Goal: Transaction & Acquisition: Obtain resource

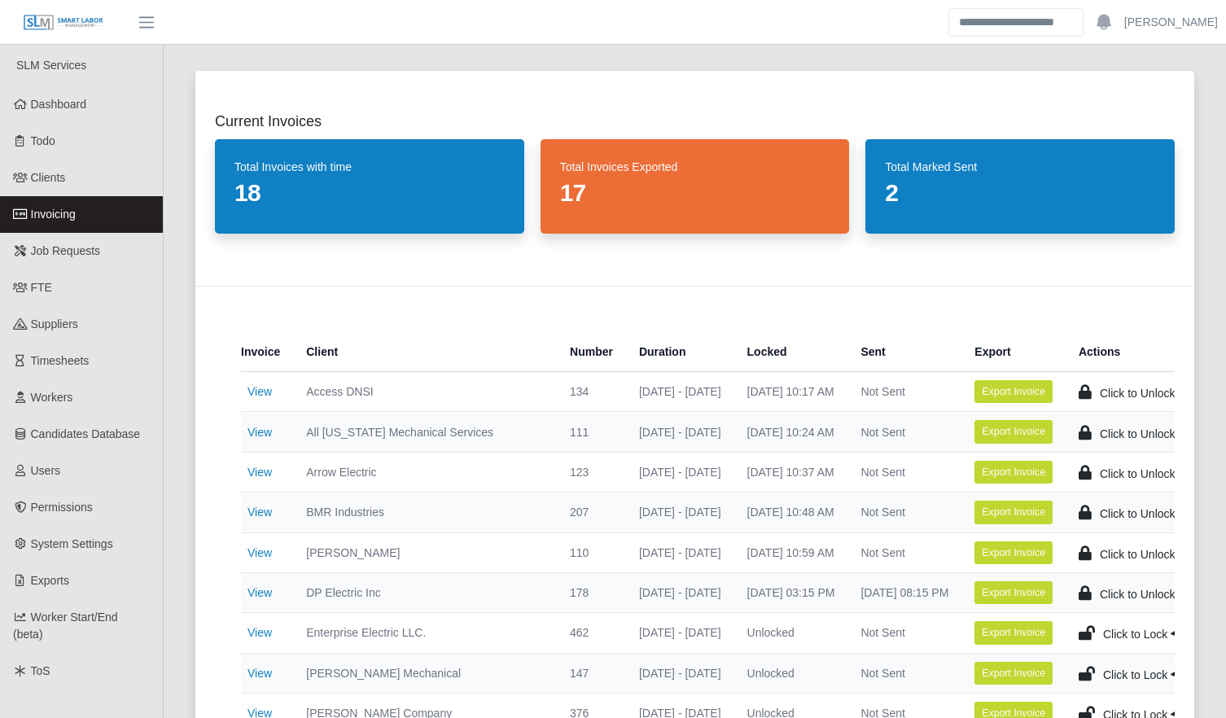
scroll to position [384, 0]
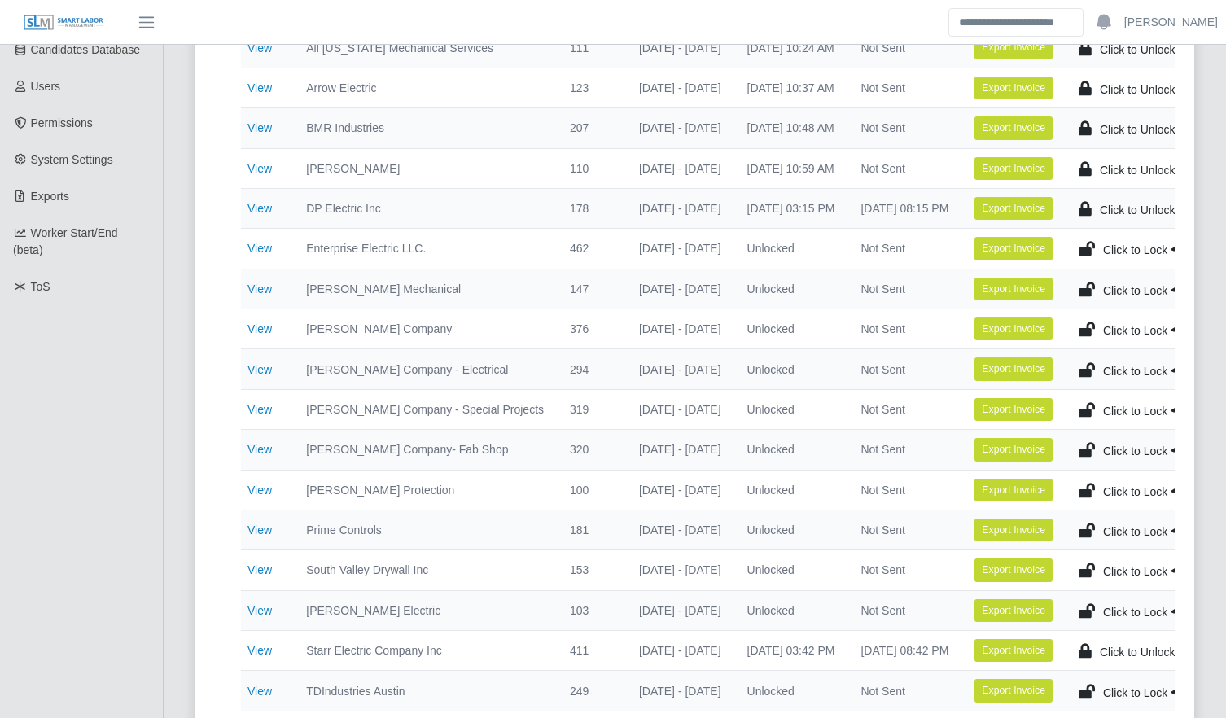
click at [182, 660] on div "Current Invoices Total Invoices with time 18 Total Invoices Exported 17 Total M…" at bounding box center [695, 208] width 1038 height 1083
click at [177, 660] on div "Current Invoices Total Invoices with time 18 Total Invoices Exported 17 Total M…" at bounding box center [695, 208] width 1038 height 1083
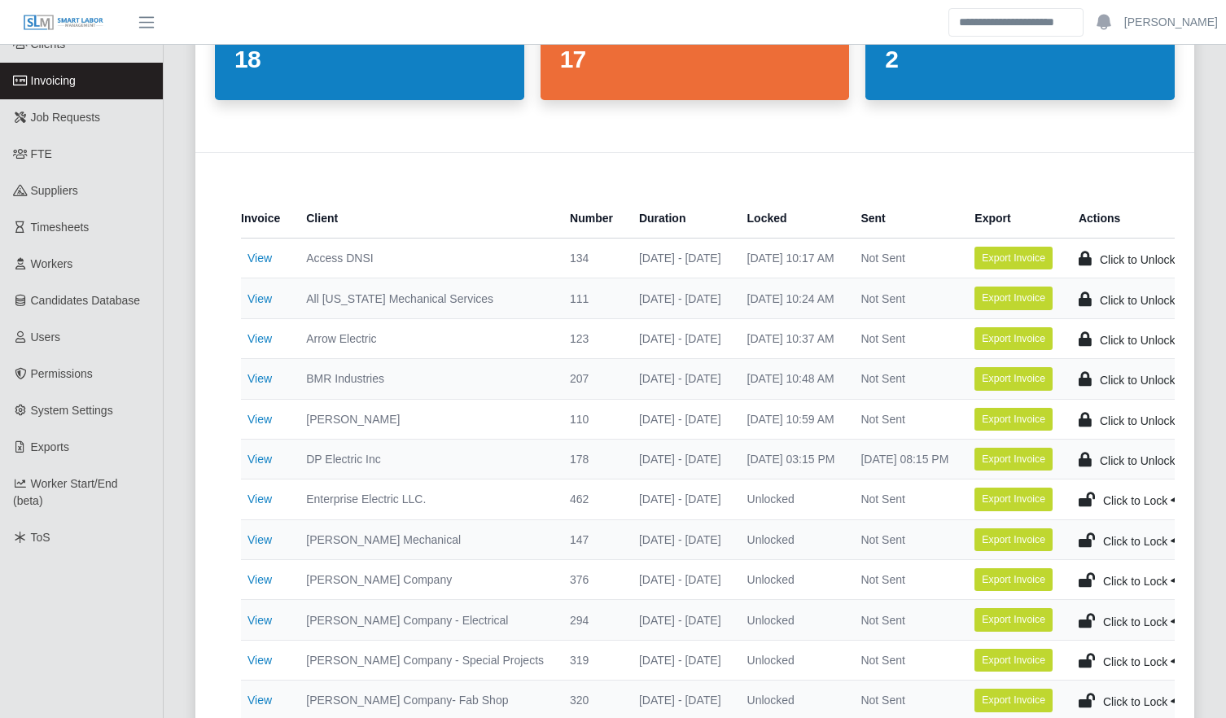
scroll to position [134, 0]
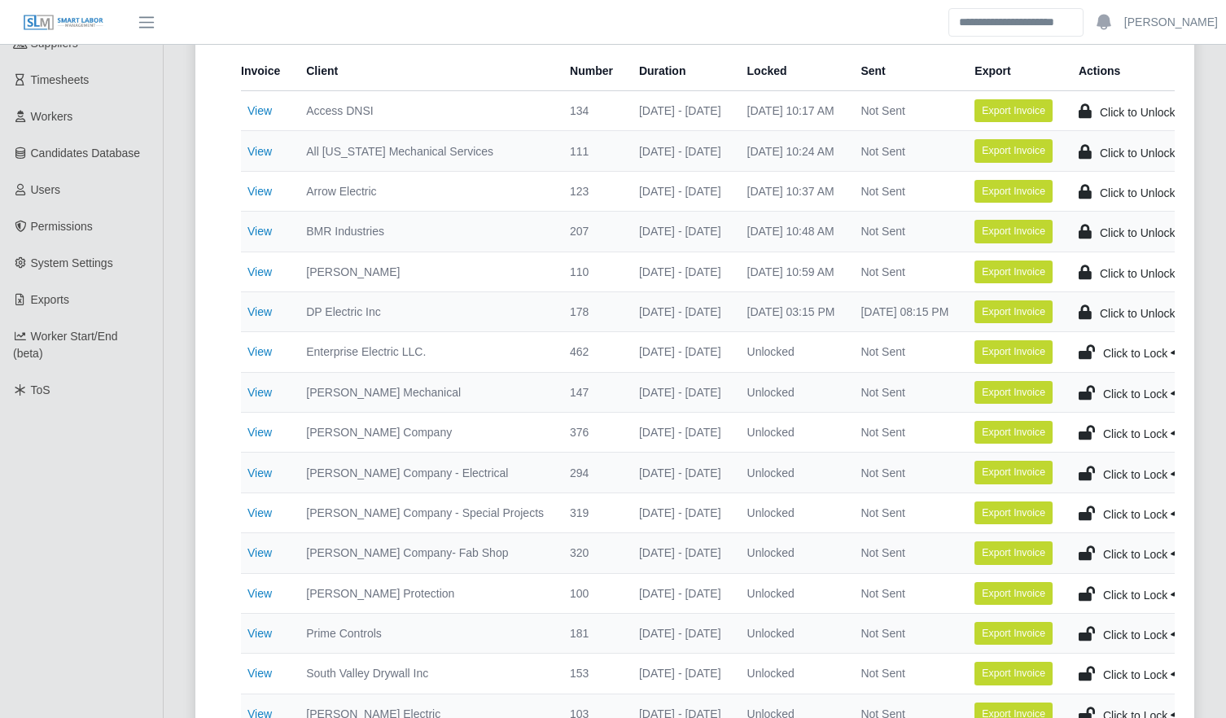
scroll to position [282, 0]
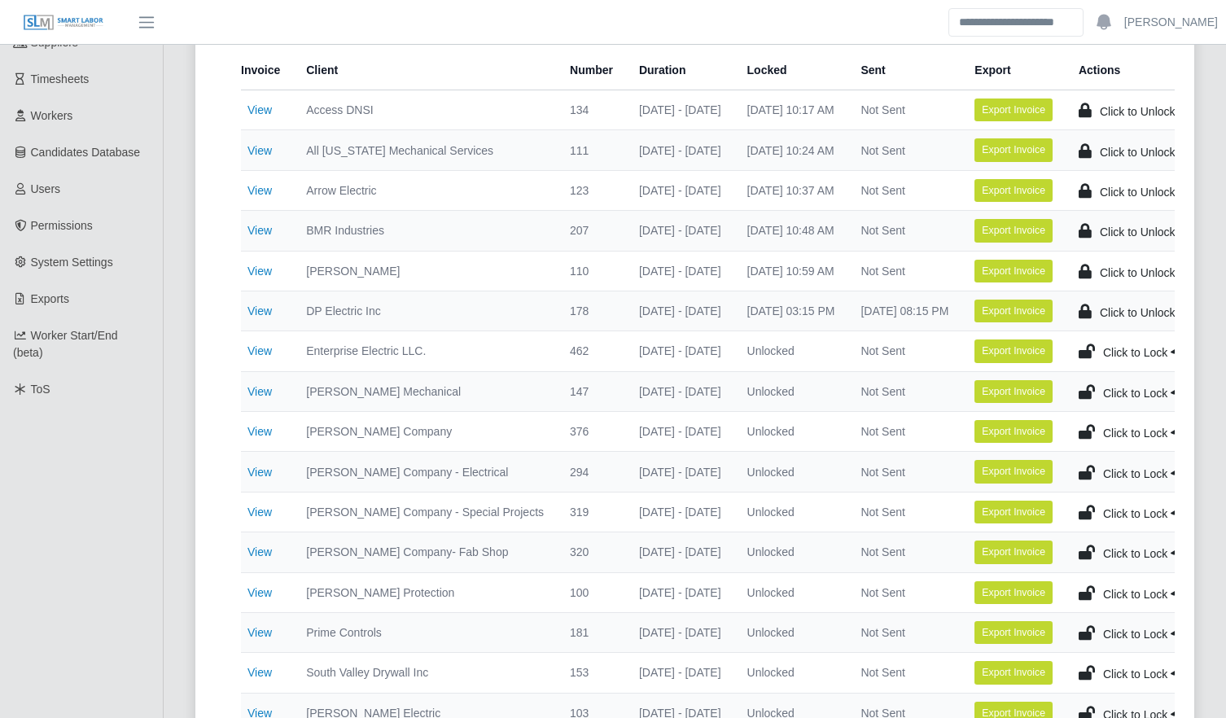
click at [180, 670] on div "Current Invoices Total Invoices with time 18 Total Invoices Exported 17 Total M…" at bounding box center [695, 311] width 1038 height 1083
click at [173, 677] on div "Current Invoices Total Invoices with time 18 Total Invoices Exported 17 Total M…" at bounding box center [695, 680] width 1063 height 1821
click at [174, 686] on div "Current Invoices Total Invoices with time 18 Total Invoices Exported 17 Total M…" at bounding box center [695, 680] width 1063 height 1821
click at [176, 693] on div "Current Invoices Total Invoices with time 18 Total Invoices Exported 17 Total M…" at bounding box center [695, 311] width 1038 height 1083
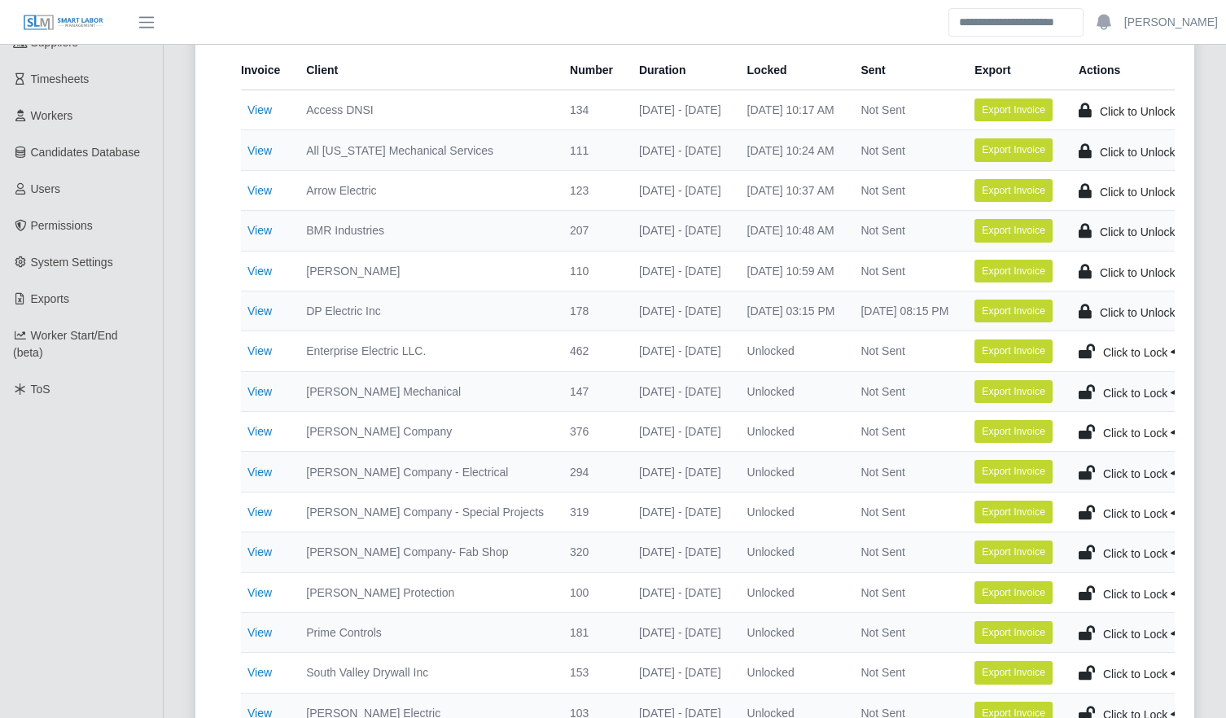
click at [175, 696] on div "Current Invoices Total Invoices with time 18 Total Invoices Exported 17 Total M…" at bounding box center [695, 680] width 1063 height 1821
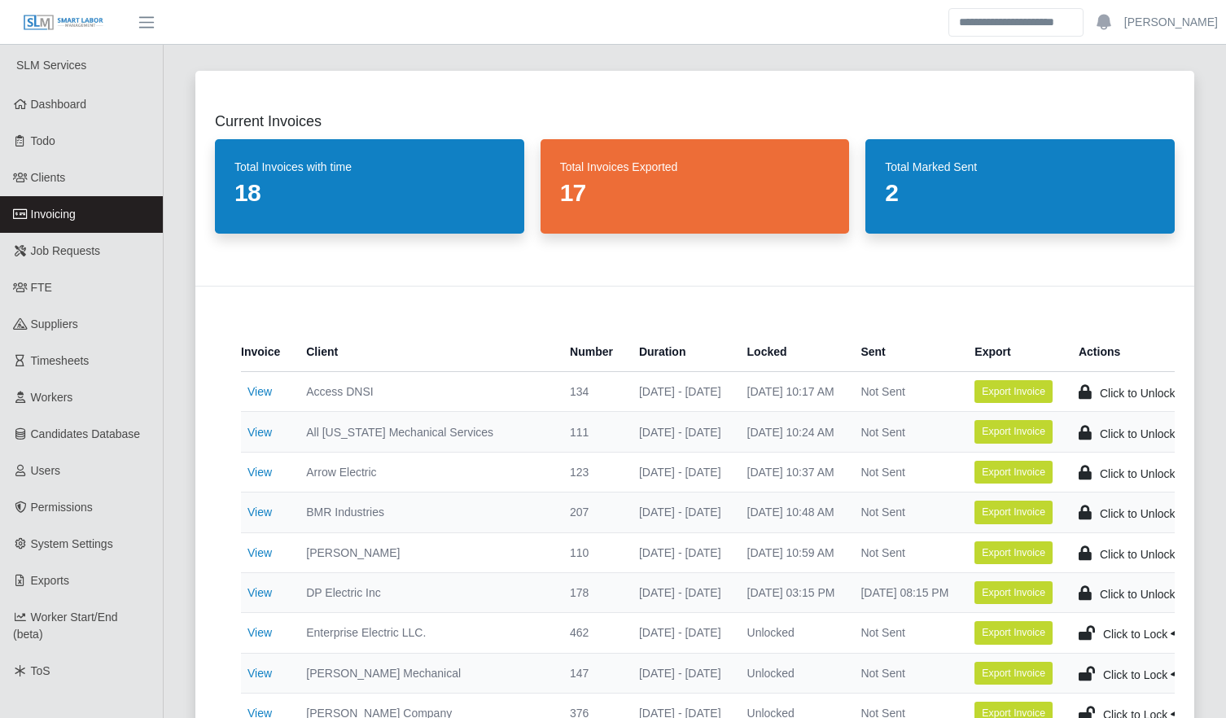
click at [178, 532] on div "Current Invoices Total Invoices with time 18 Total Invoices Exported 17 Total M…" at bounding box center [695, 592] width 1038 height 1083
click at [183, 566] on div "Current Invoices Total Invoices with time 18 Total Invoices Exported 17 Total M…" at bounding box center [695, 592] width 1038 height 1083
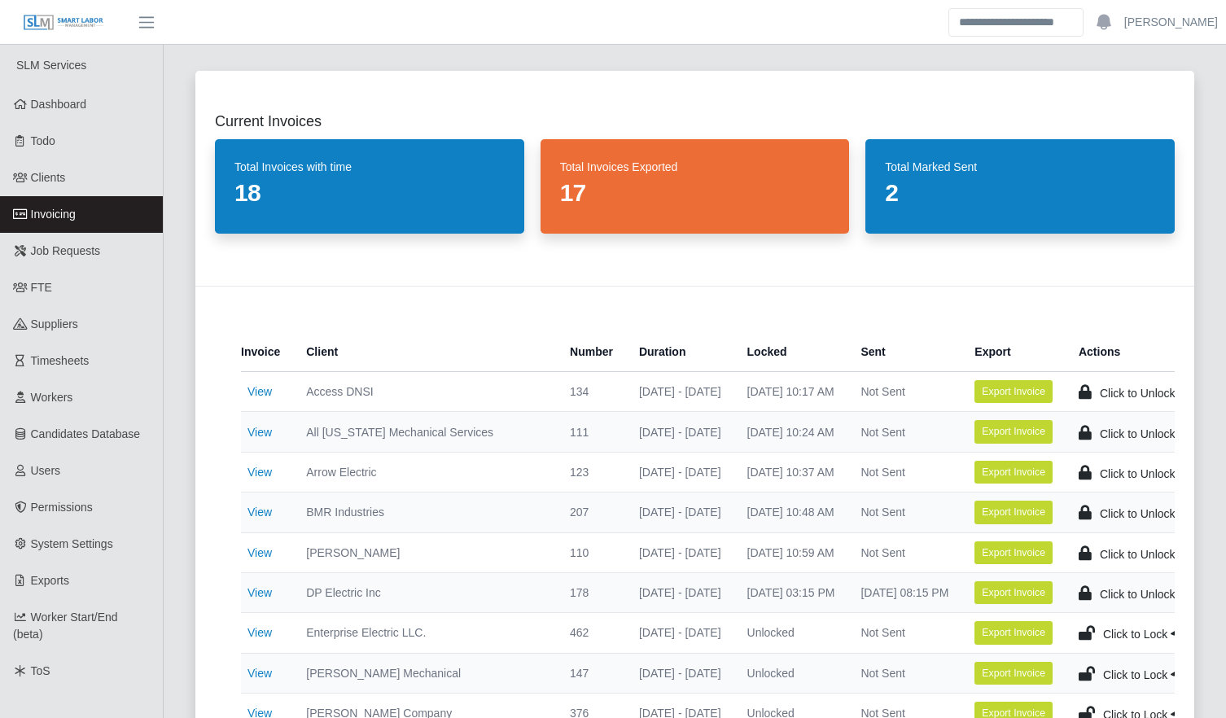
click at [176, 568] on div "Current Invoices Total Invoices with time 18 Total Invoices Exported 17 Total M…" at bounding box center [695, 592] width 1038 height 1083
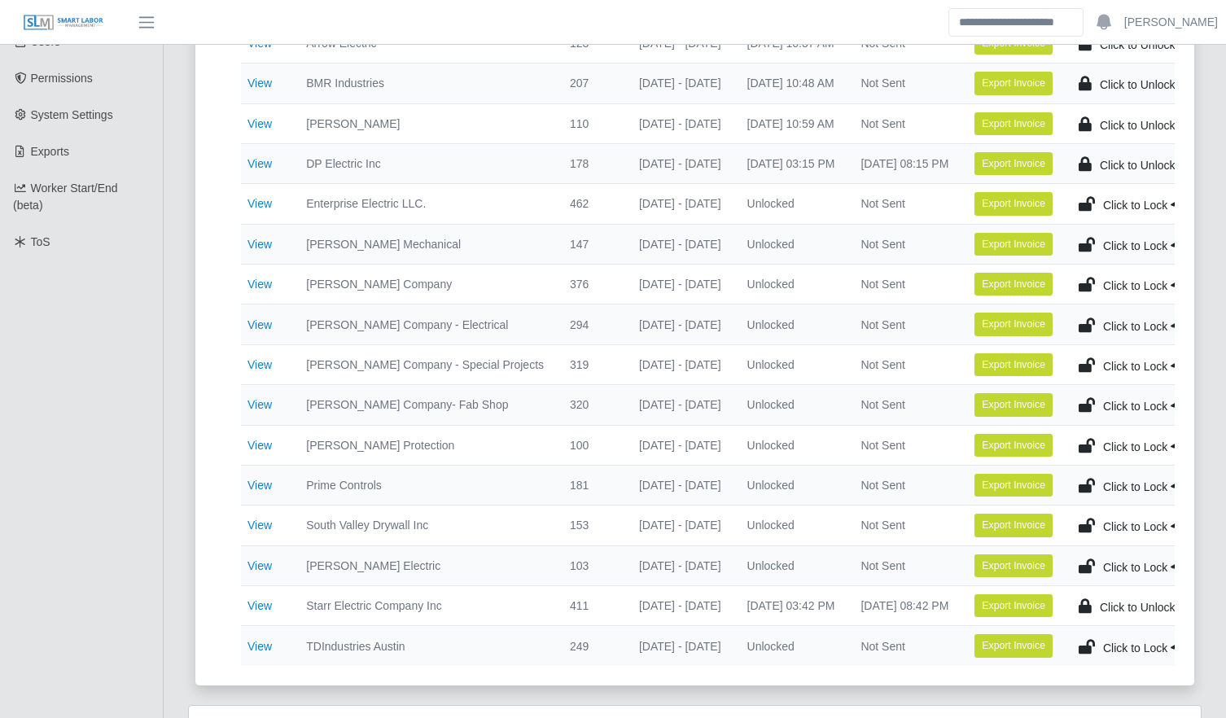
scroll to position [428, 0]
click at [182, 616] on div "Current Invoices Total Invoices with time 18 Total Invoices Exported 17 Total M…" at bounding box center [695, 164] width 1038 height 1083
click at [173, 642] on div "Current Invoices Total Invoices with time 18 Total Invoices Exported 17 Total M…" at bounding box center [695, 533] width 1063 height 1821
click at [175, 649] on div "Current Invoices Total Invoices with time 18 Total Invoices Exported 17 Total M…" at bounding box center [695, 533] width 1063 height 1821
click at [178, 682] on div "Current Invoices Total Invoices with time 18 Total Invoices Exported 17 Total M…" at bounding box center [695, 164] width 1038 height 1083
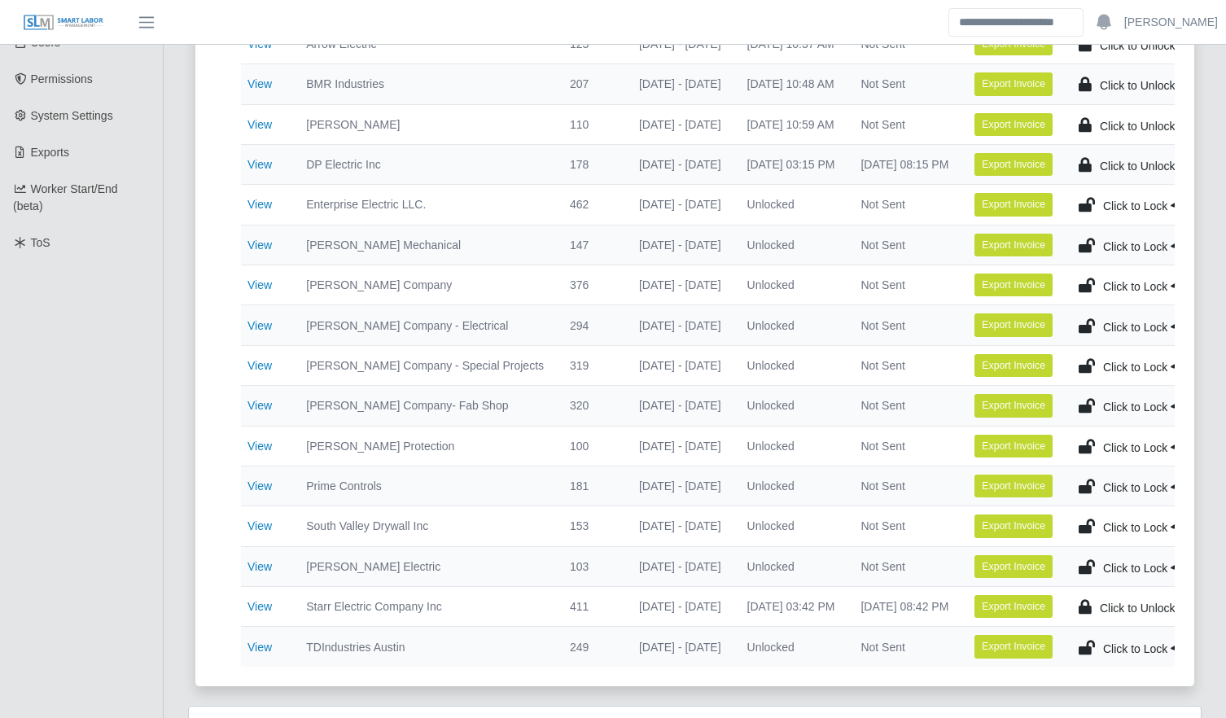
scroll to position [141, 0]
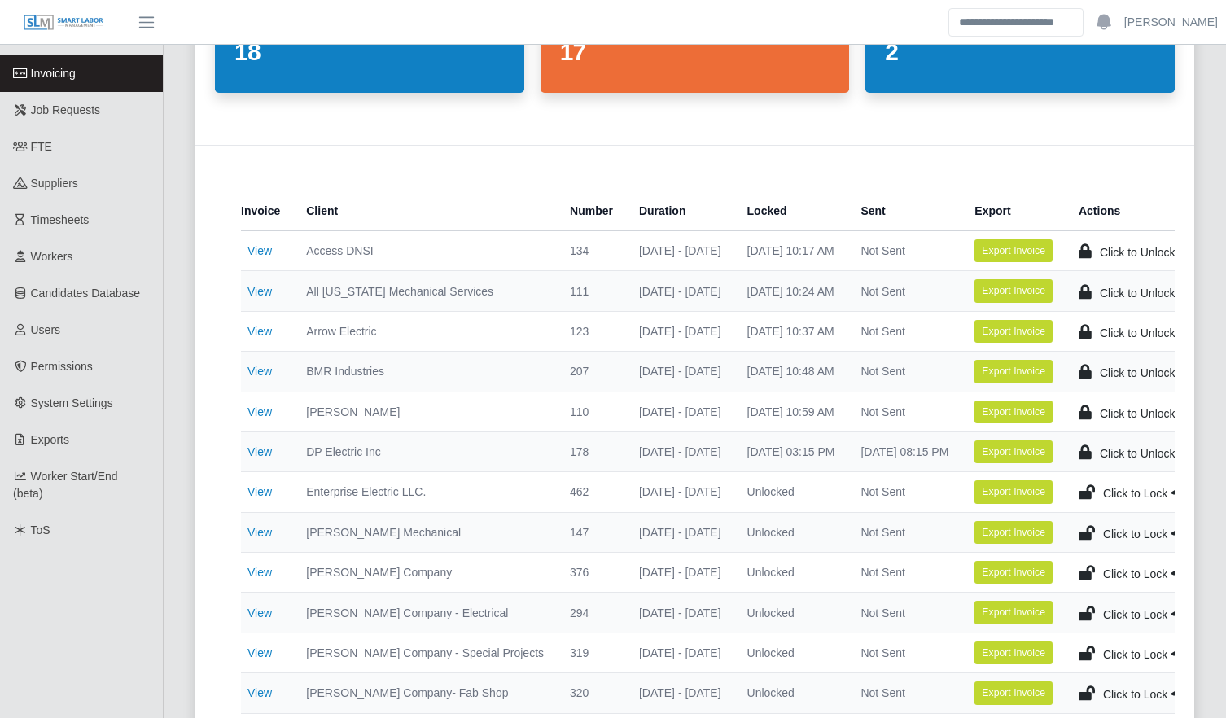
click at [182, 420] on div "Current Invoices Total Invoices with time 18 Total Invoices Exported 17 Total M…" at bounding box center [695, 451] width 1038 height 1083
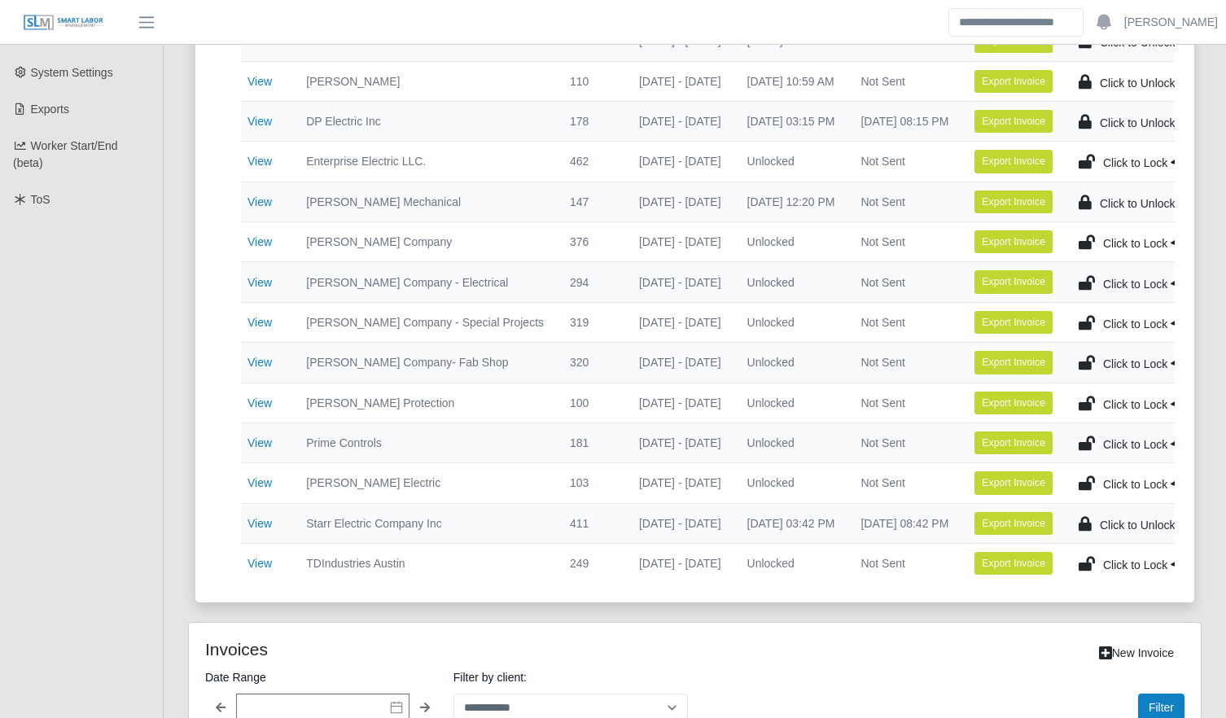
scroll to position [1167, 0]
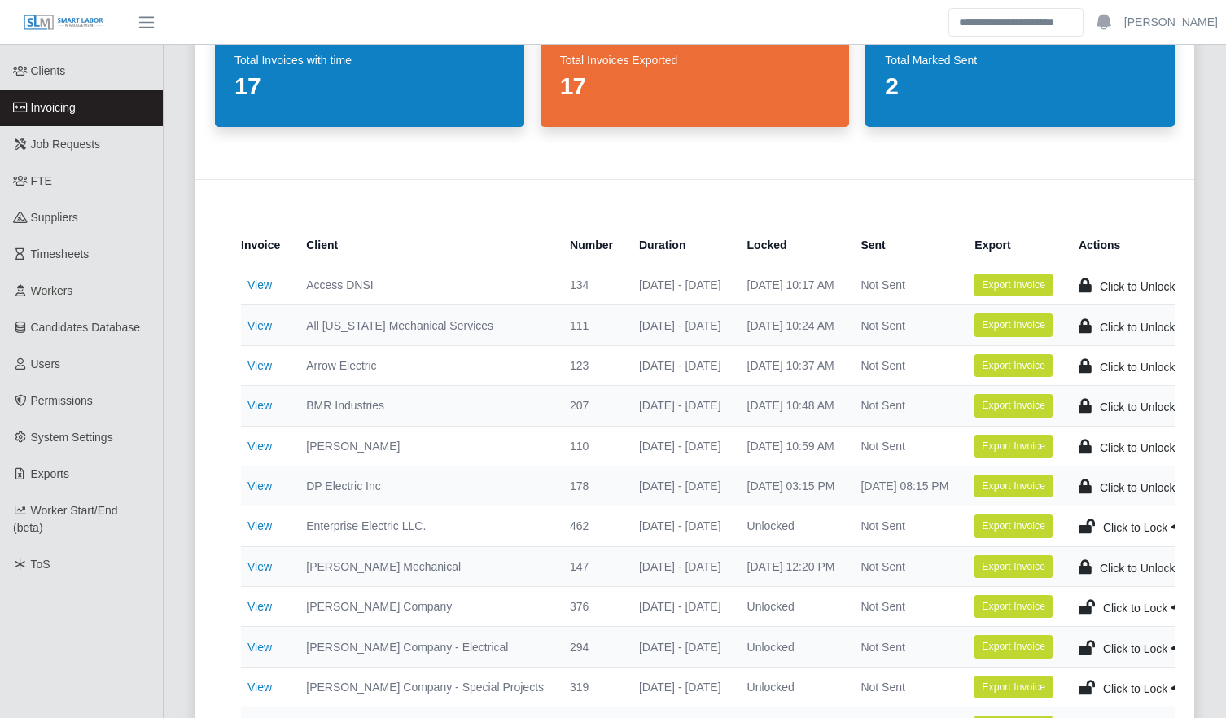
scroll to position [0, 0]
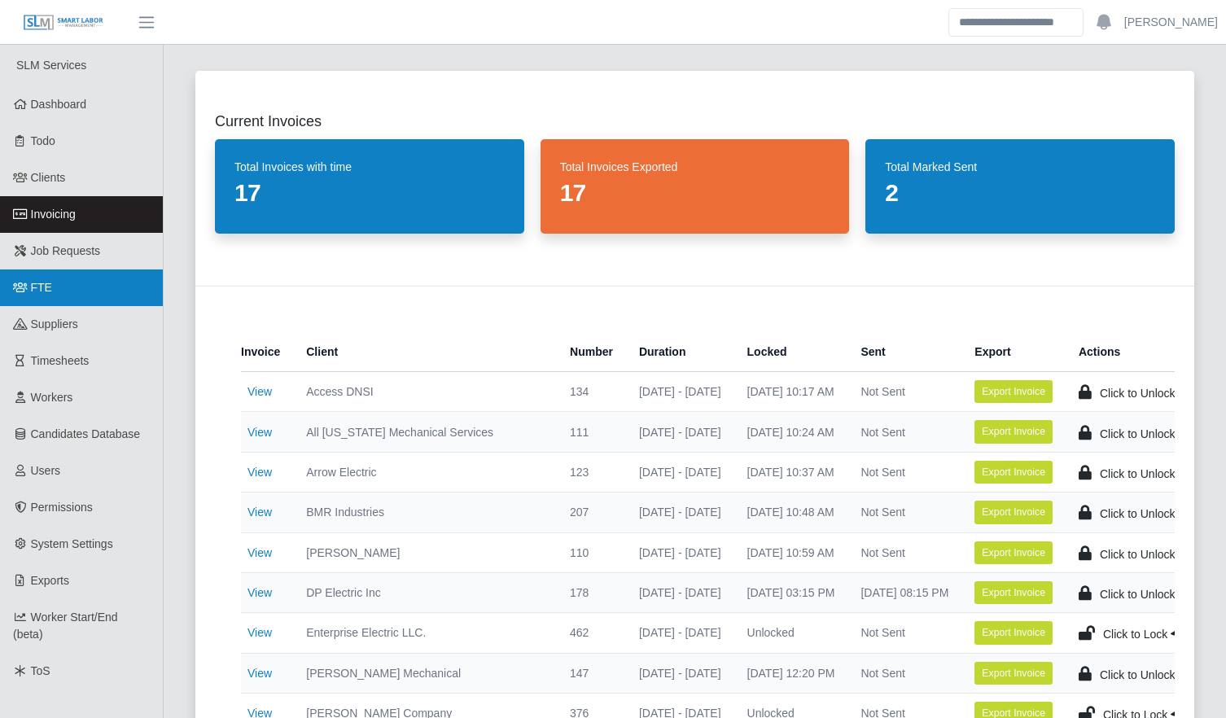
click at [42, 284] on span "FTE" at bounding box center [41, 287] width 21 height 13
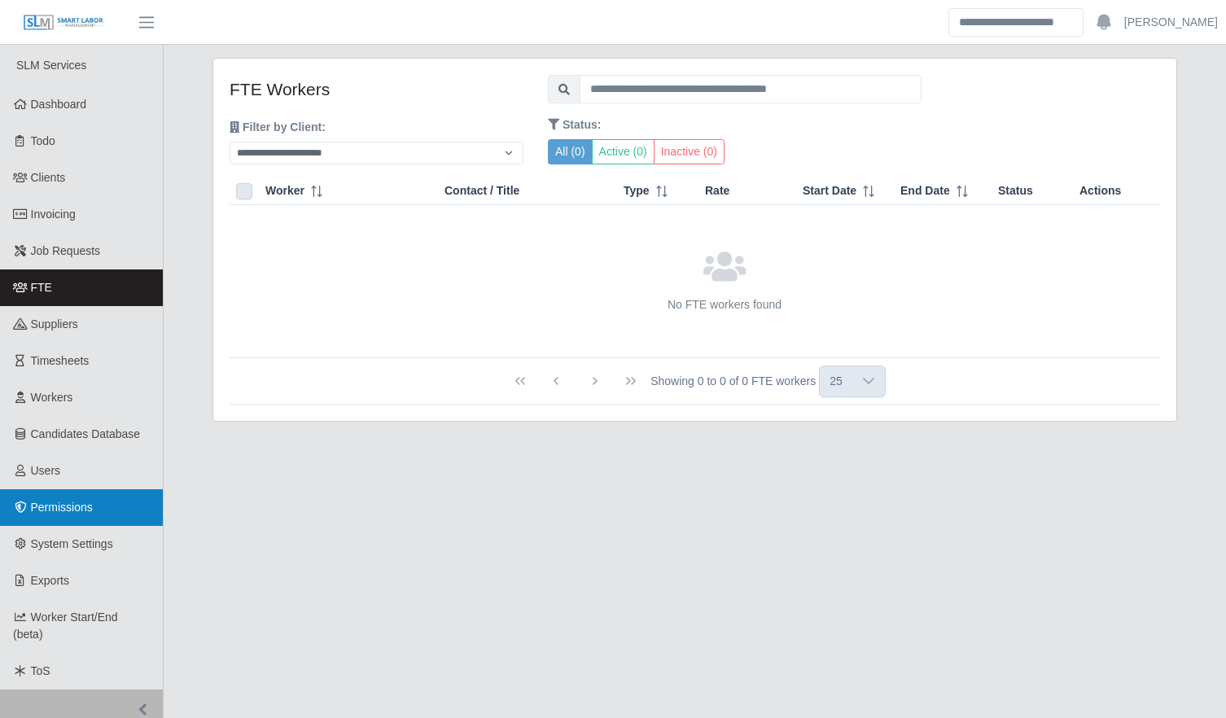
click at [116, 498] on link "Permissions" at bounding box center [81, 507] width 163 height 37
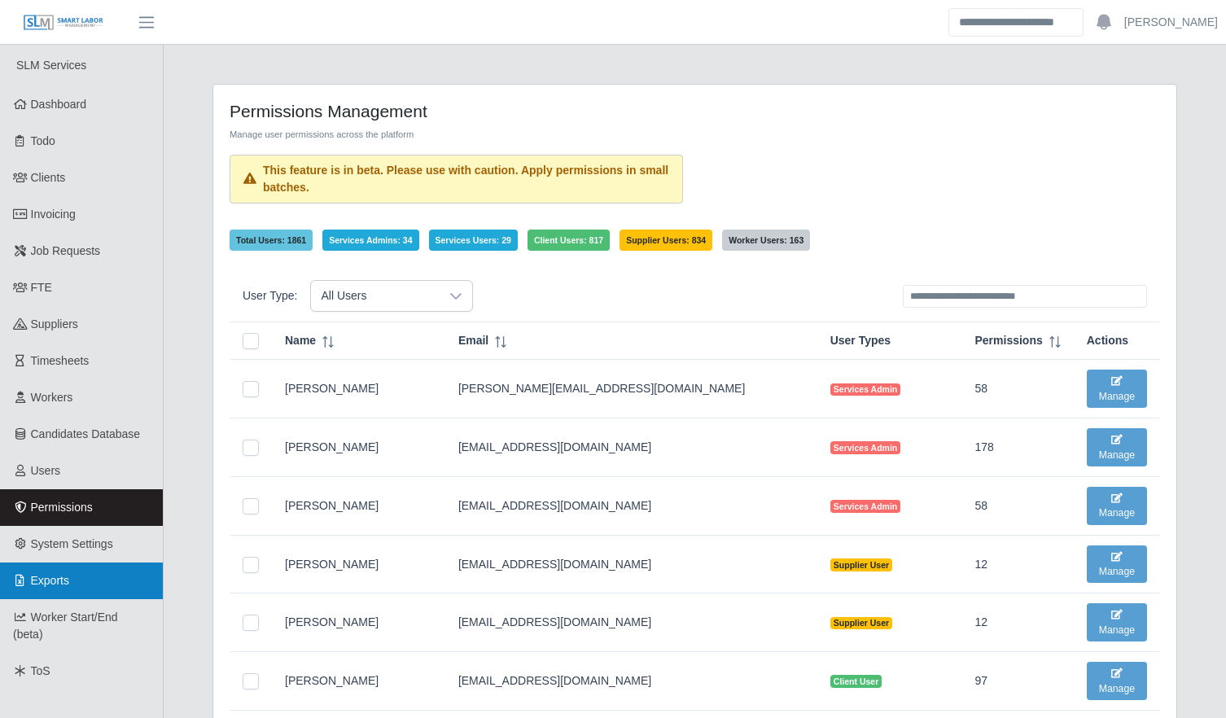
click at [70, 581] on link "Exports" at bounding box center [81, 581] width 163 height 37
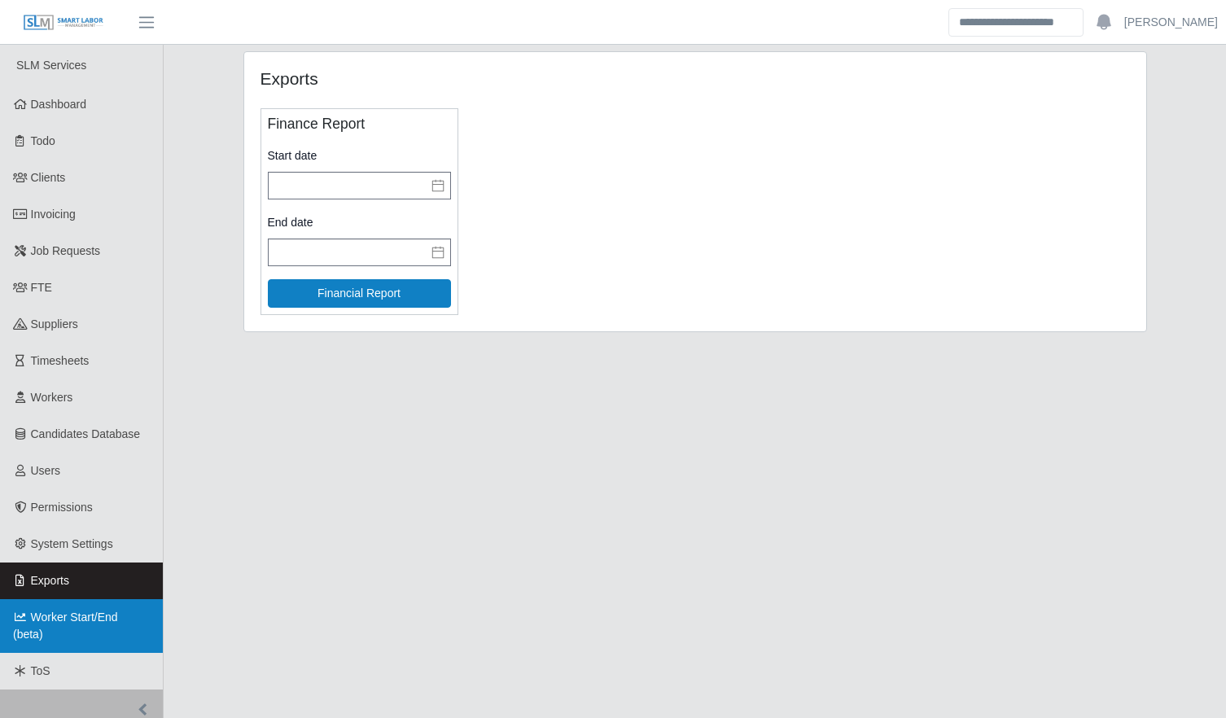
click at [71, 625] on span "Worker Start/End (beta)" at bounding box center [65, 626] width 105 height 30
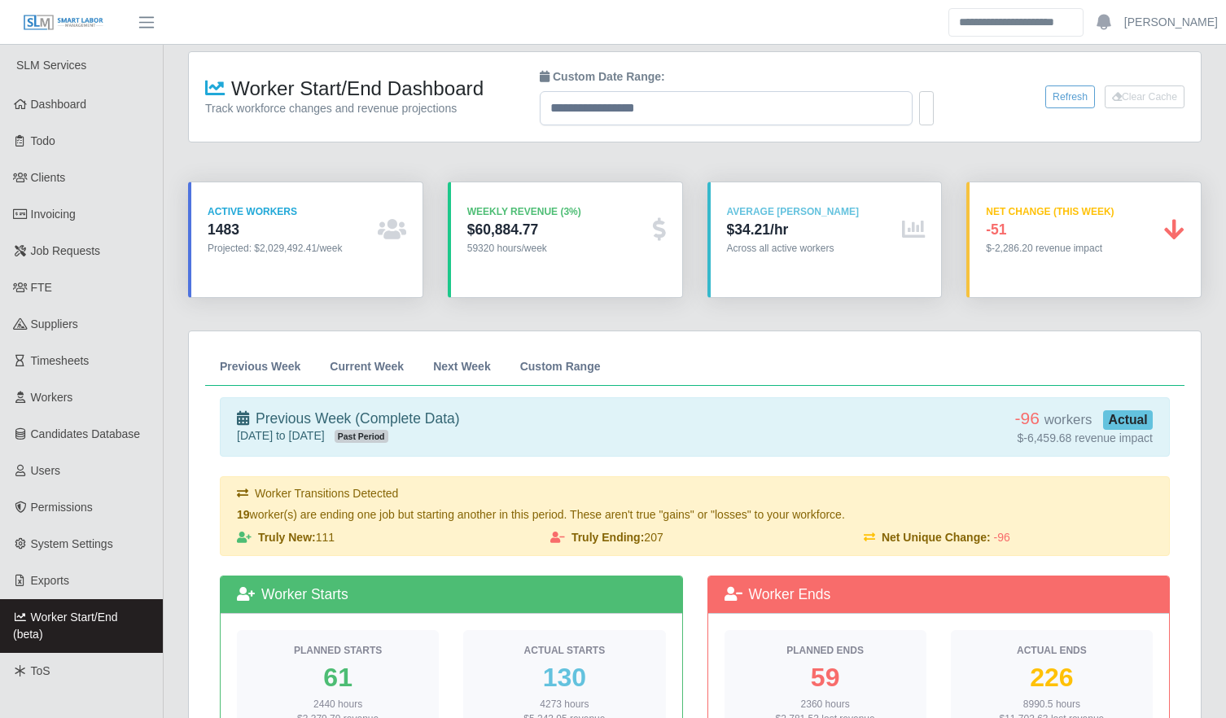
click at [91, 204] on link "Invoicing" at bounding box center [81, 214] width 163 height 37
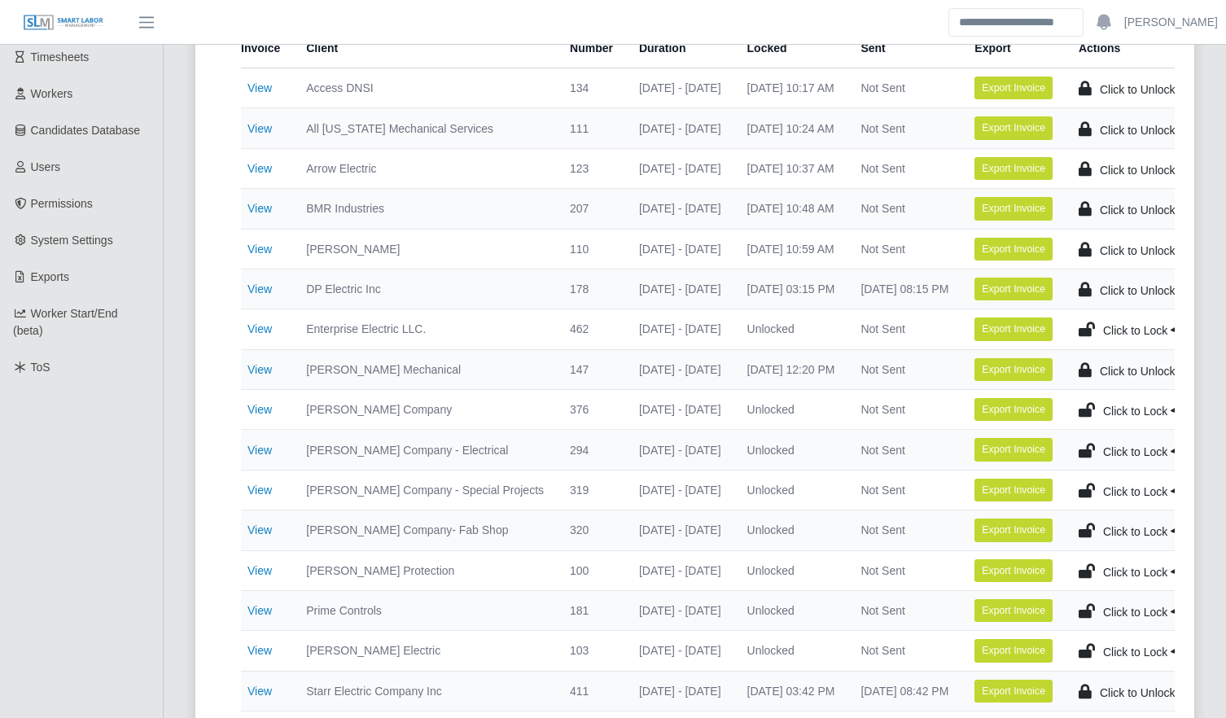
scroll to position [305, 0]
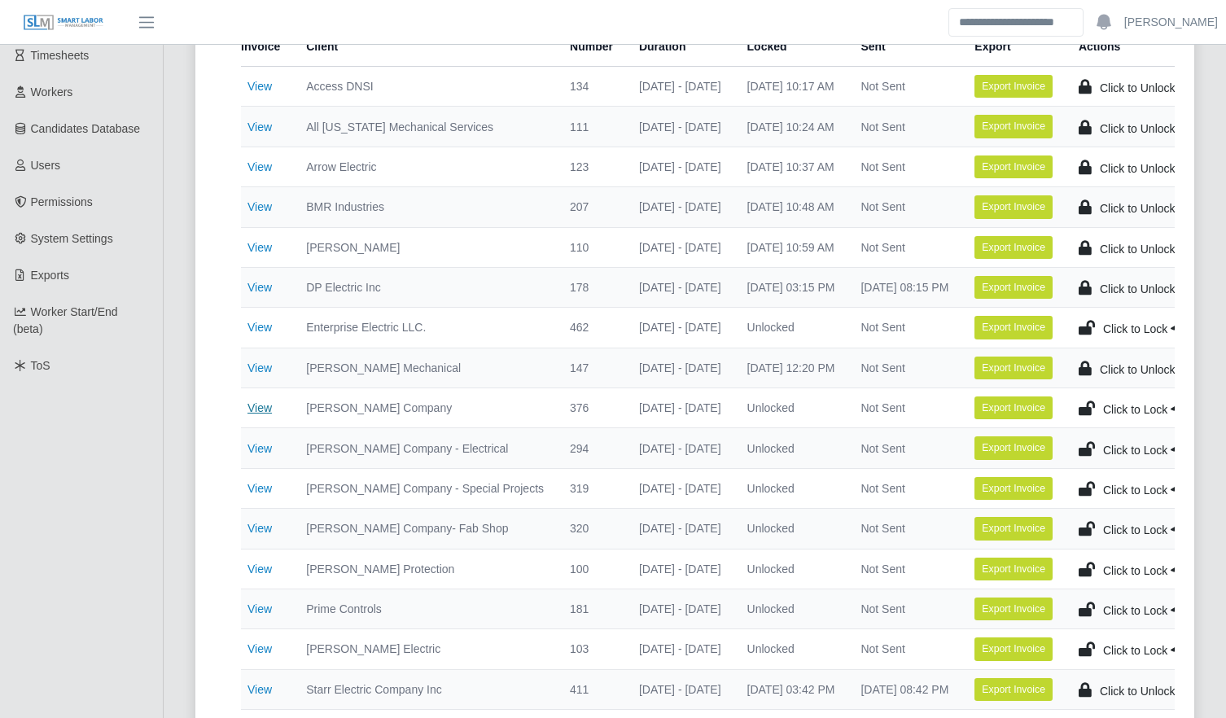
click at [260, 407] on link "View" at bounding box center [260, 407] width 24 height 13
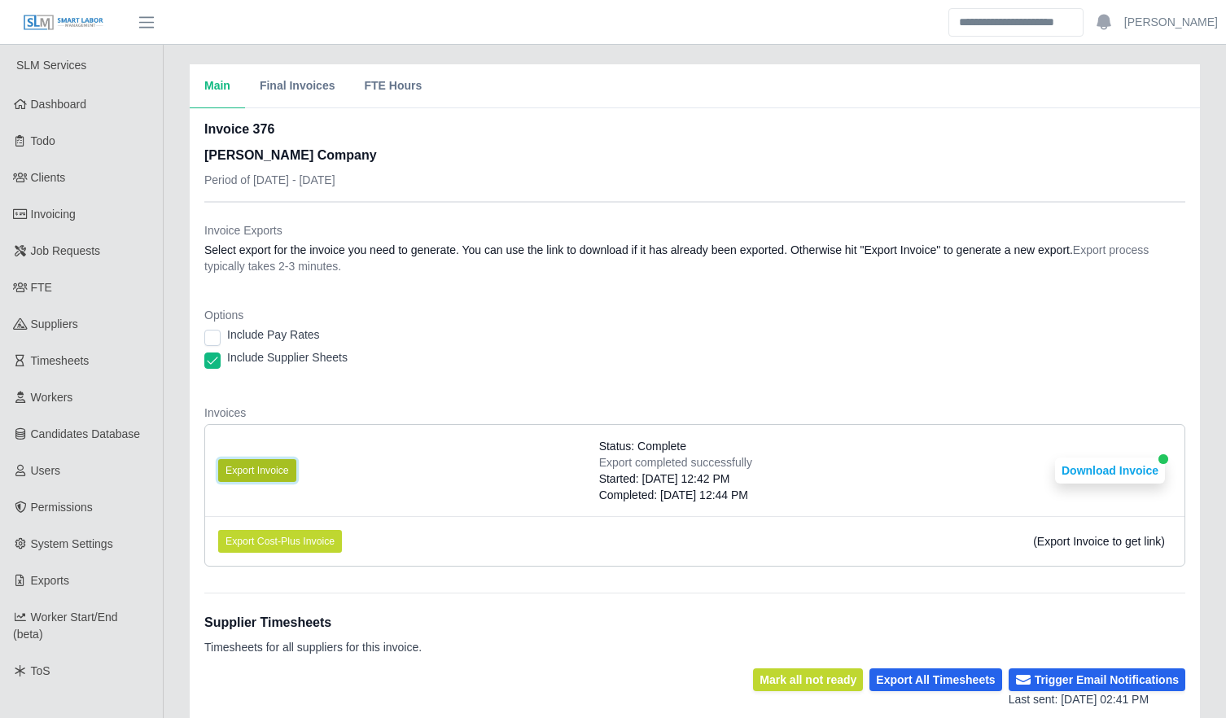
click at [266, 472] on button "Export Invoice" at bounding box center [257, 470] width 78 height 23
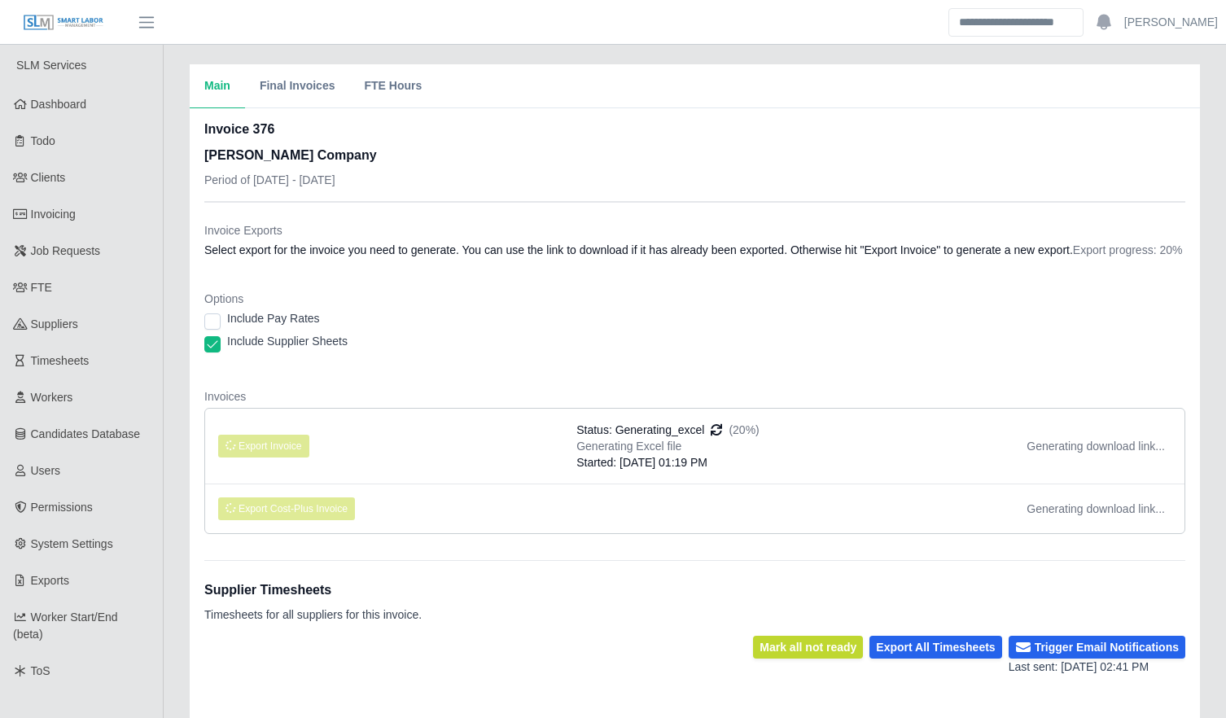
click at [880, 495] on li "Export Cost-Plus Invoice Generating download link..." at bounding box center [695, 509] width 980 height 50
click at [868, 501] on li "Export Cost-Plus Invoice Generating download link..." at bounding box center [695, 509] width 980 height 50
click at [519, 385] on dl "Invoice Exports Select export for the invoice you need to generate. You can use…" at bounding box center [694, 384] width 981 height 325
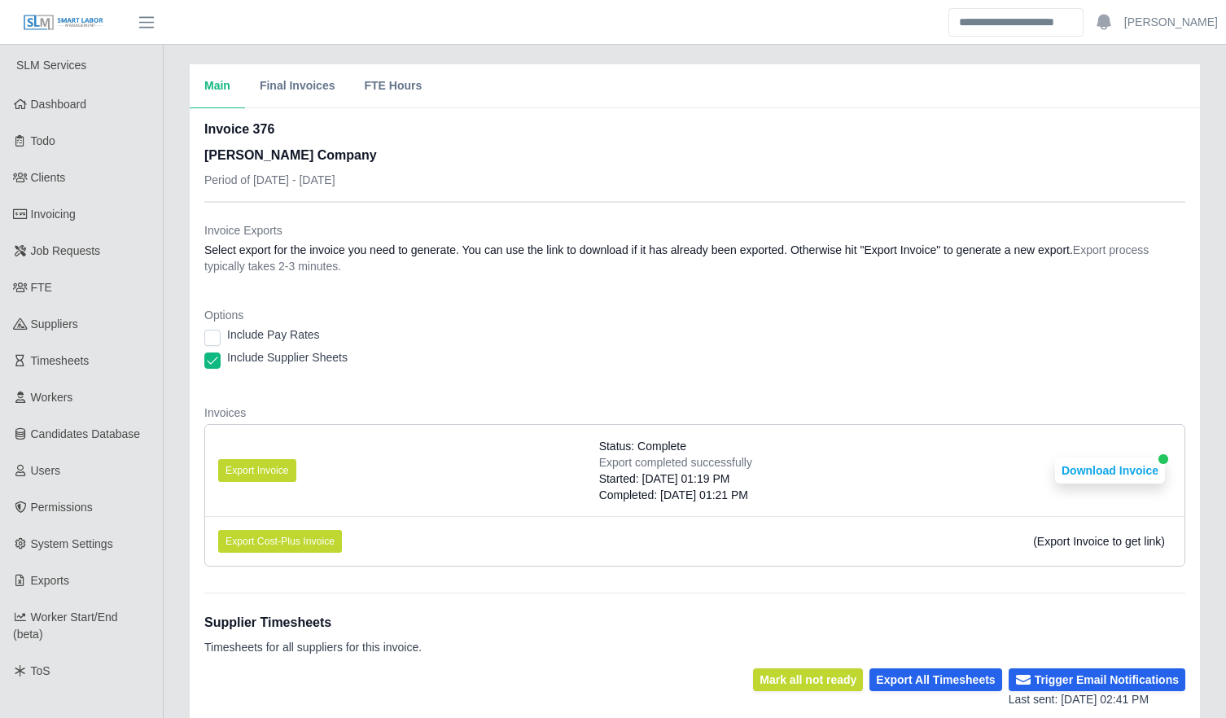
click at [506, 375] on div "Options Include Pay Rates Include Supplier Sheets" at bounding box center [694, 343] width 981 height 72
click at [1089, 474] on button "Download Invoice" at bounding box center [1110, 471] width 110 height 26
